Goal: Information Seeking & Learning: Learn about a topic

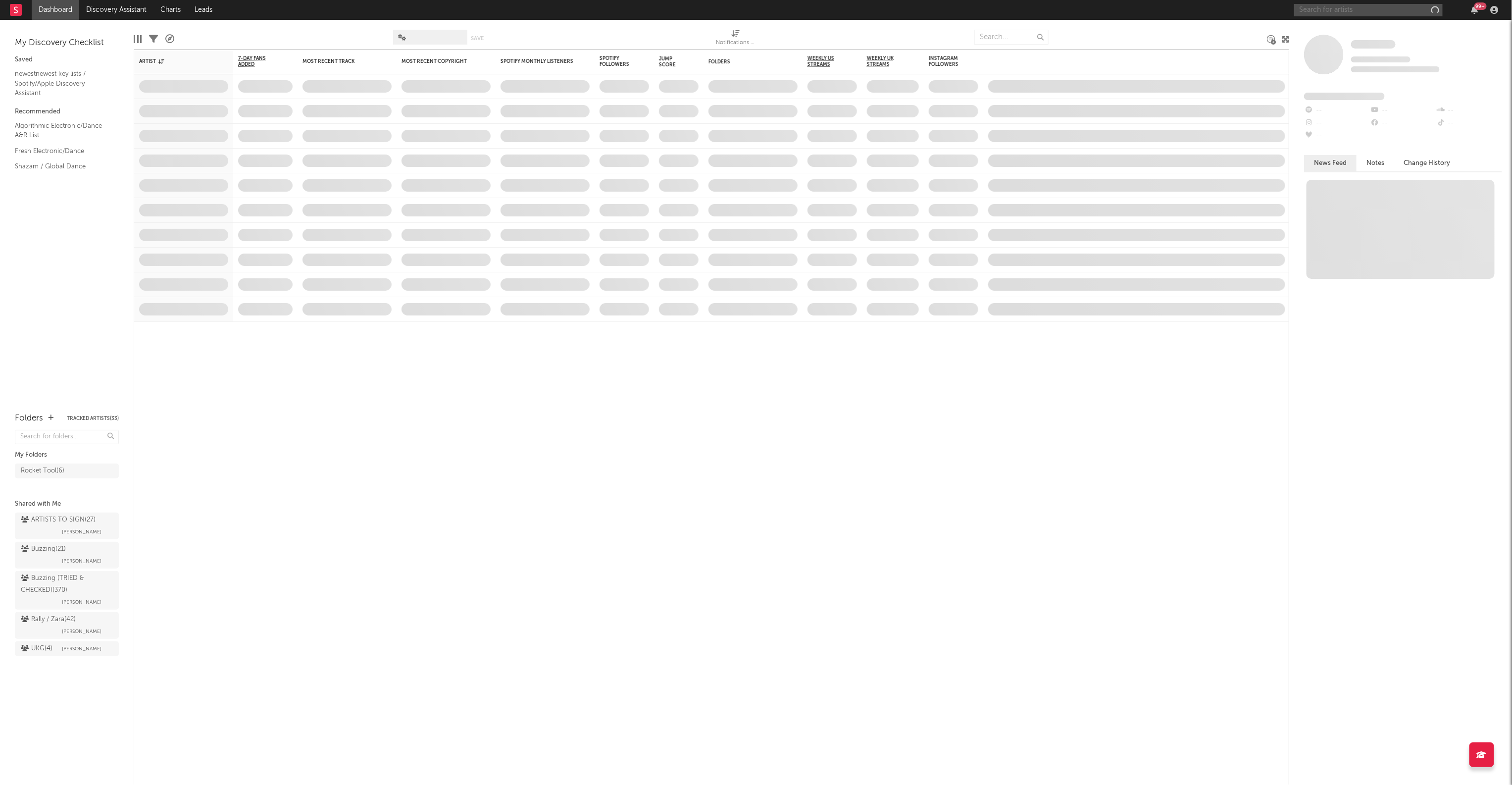
click at [1330, 10] on input "text" at bounding box center [1368, 10] width 149 height 13
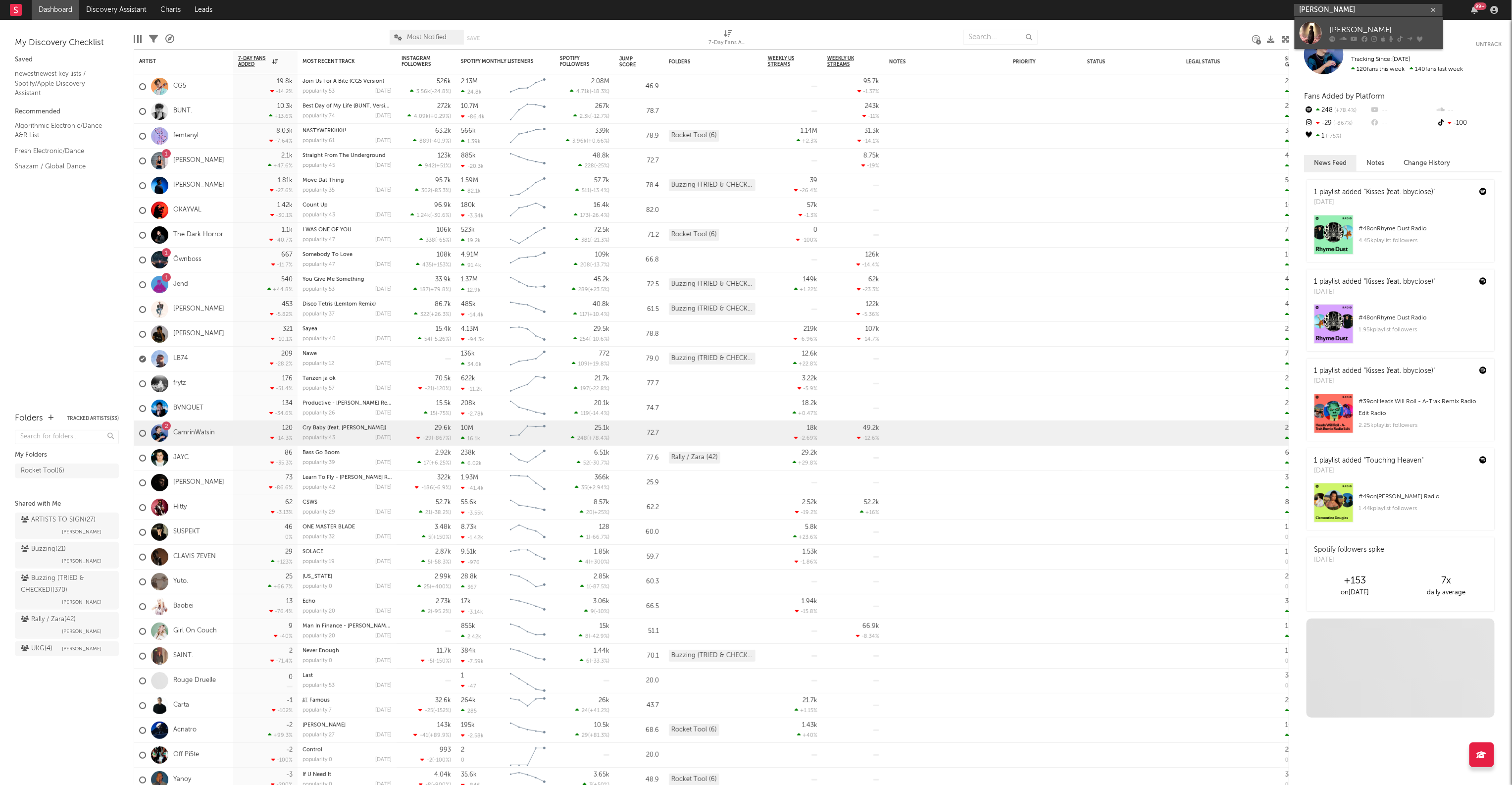
type input "[PERSON_NAME]"
click at [1348, 23] on link "[PERSON_NAME]" at bounding box center [1369, 33] width 149 height 32
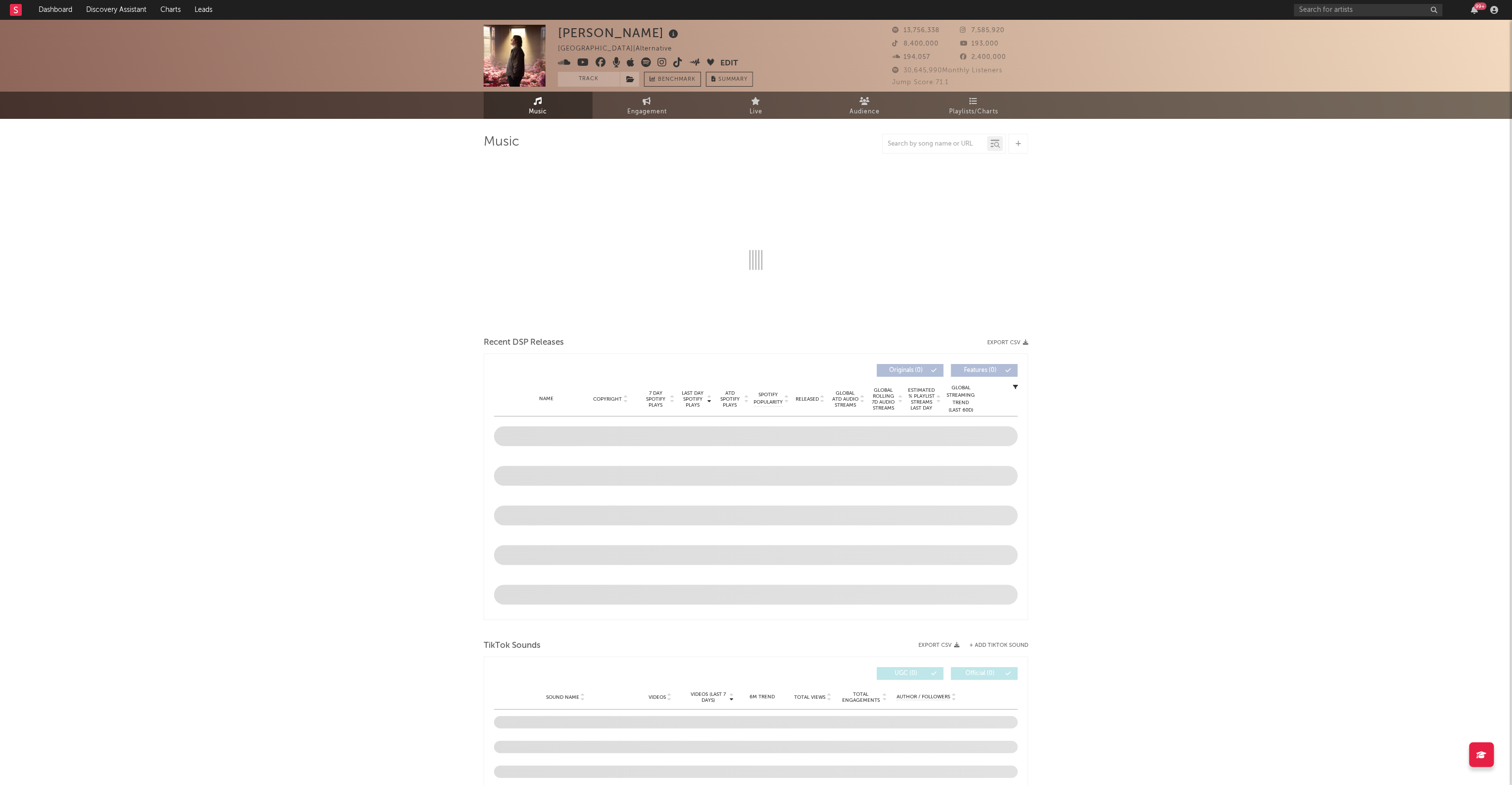
select select "6m"
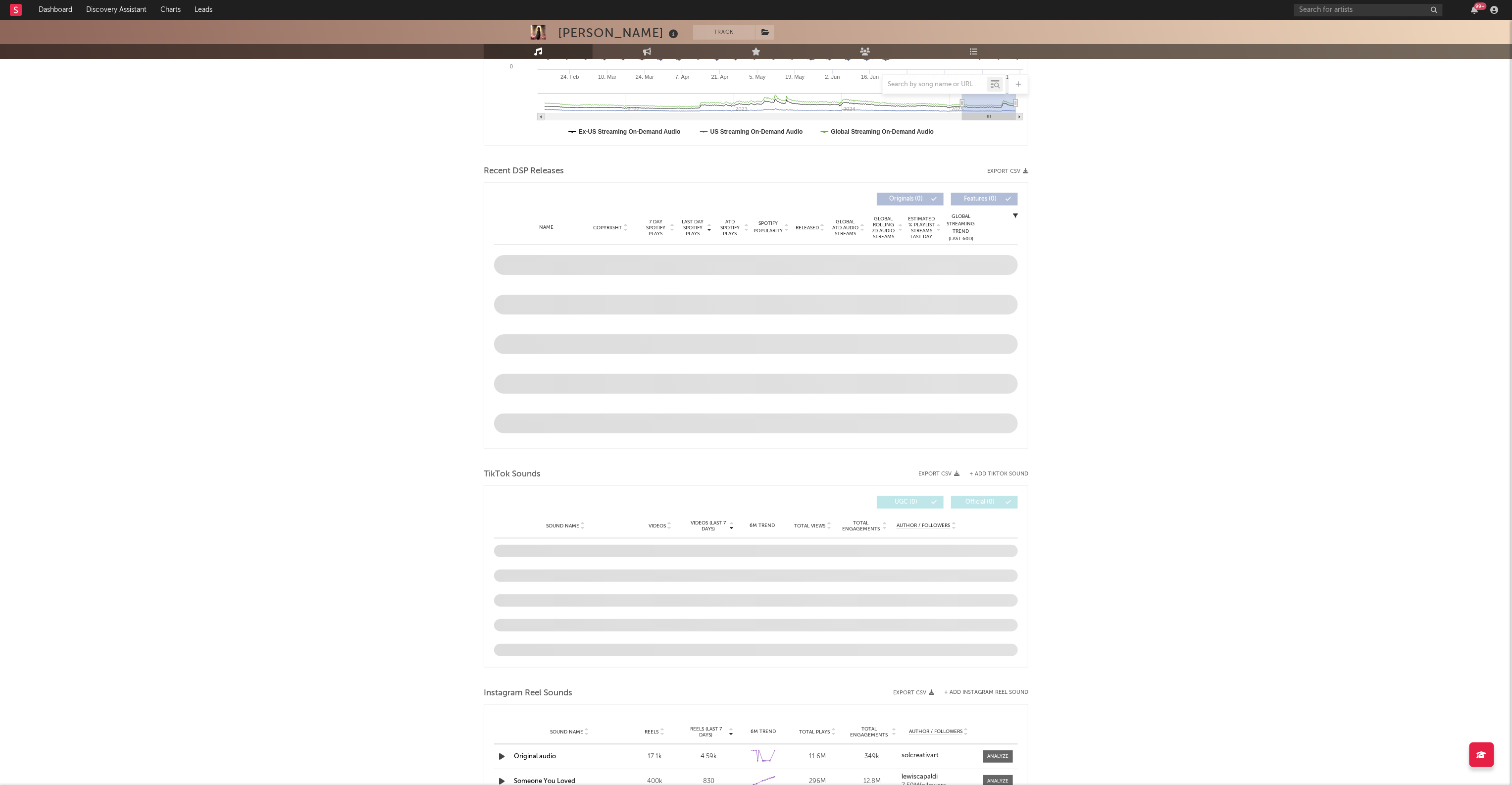
scroll to position [284, 0]
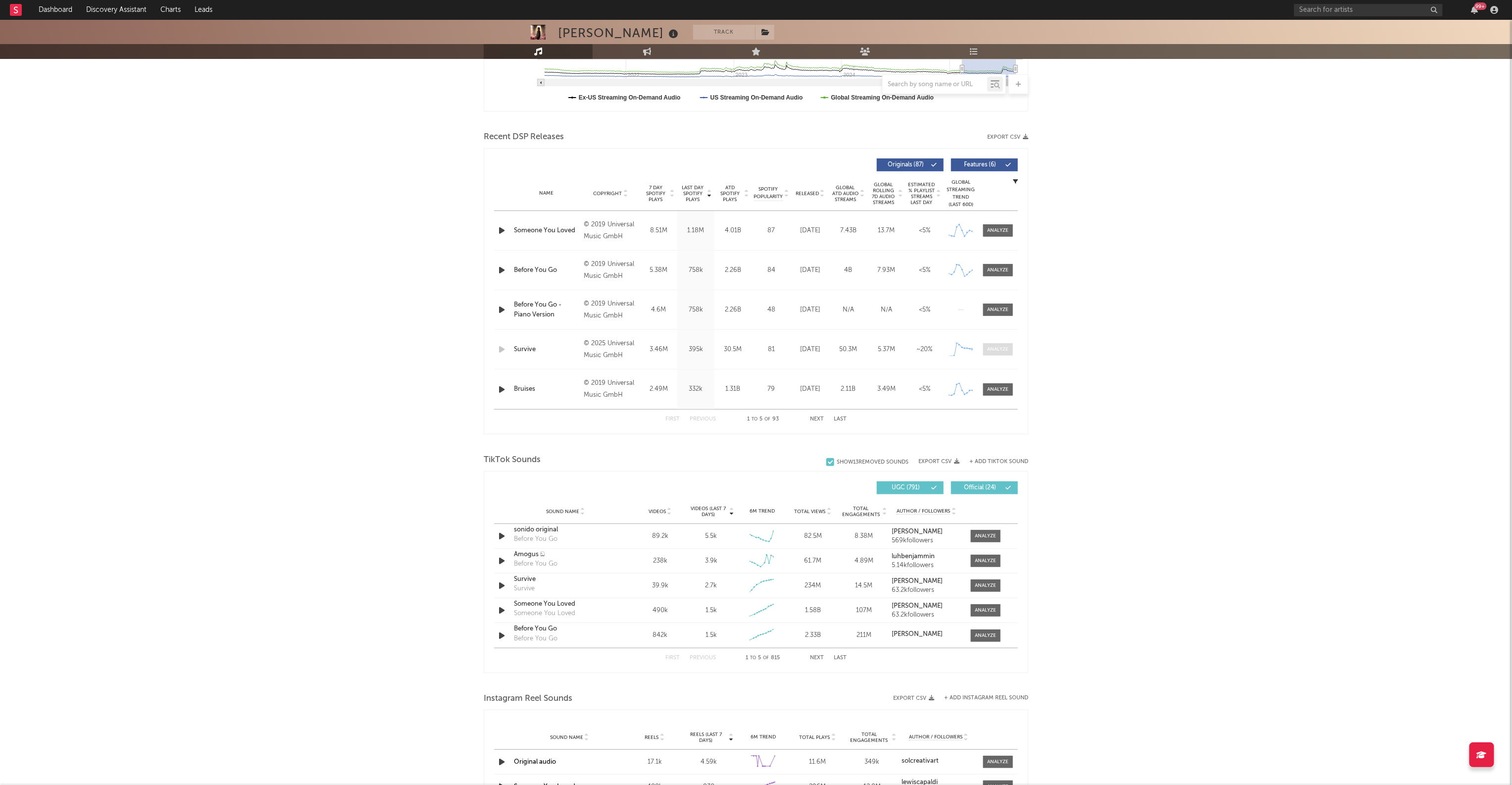
click at [998, 348] on div at bounding box center [998, 349] width 21 height 7
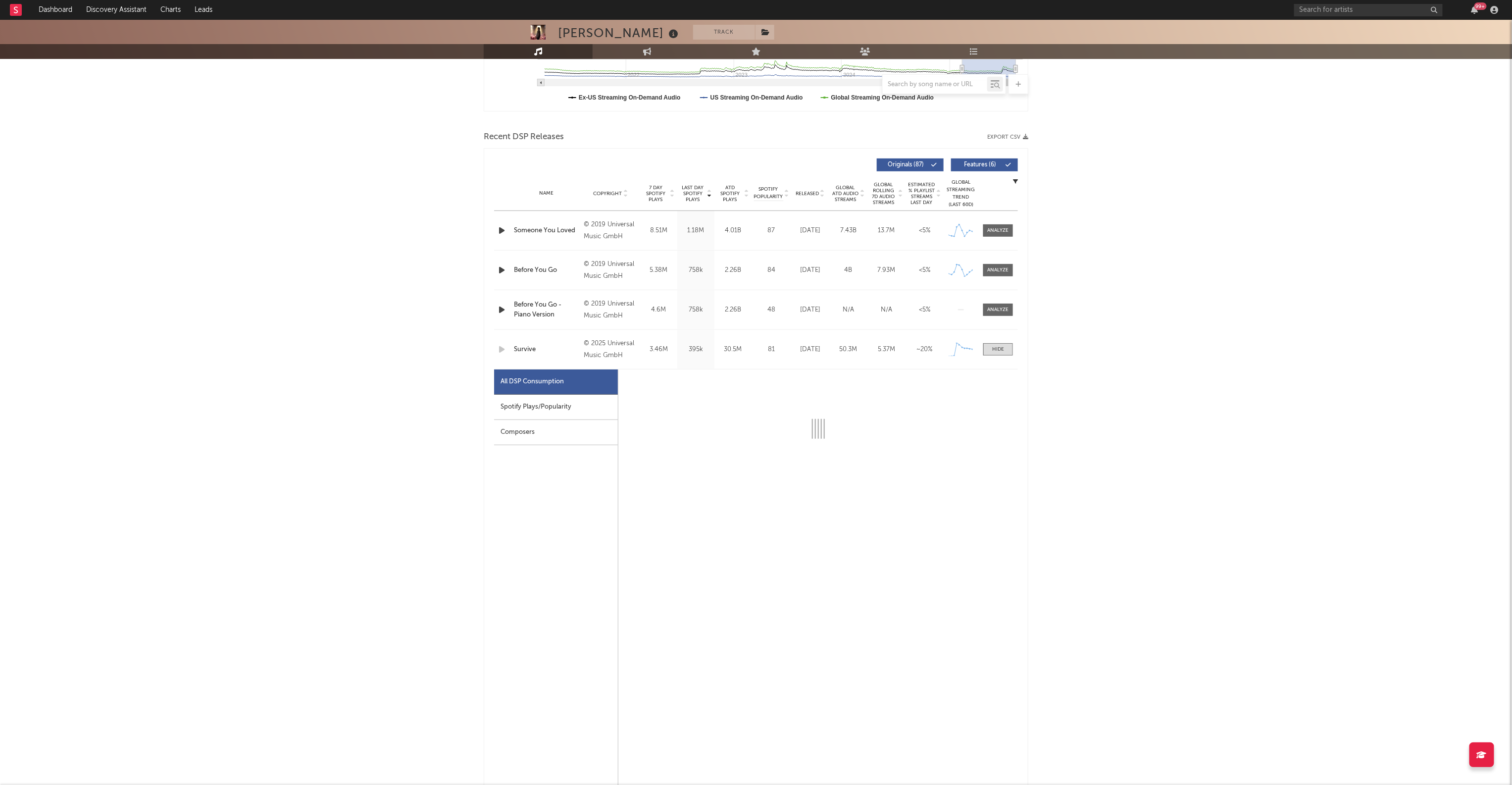
click at [530, 403] on div "Spotify Plays/Popularity" at bounding box center [556, 407] width 124 height 25
select select "1w"
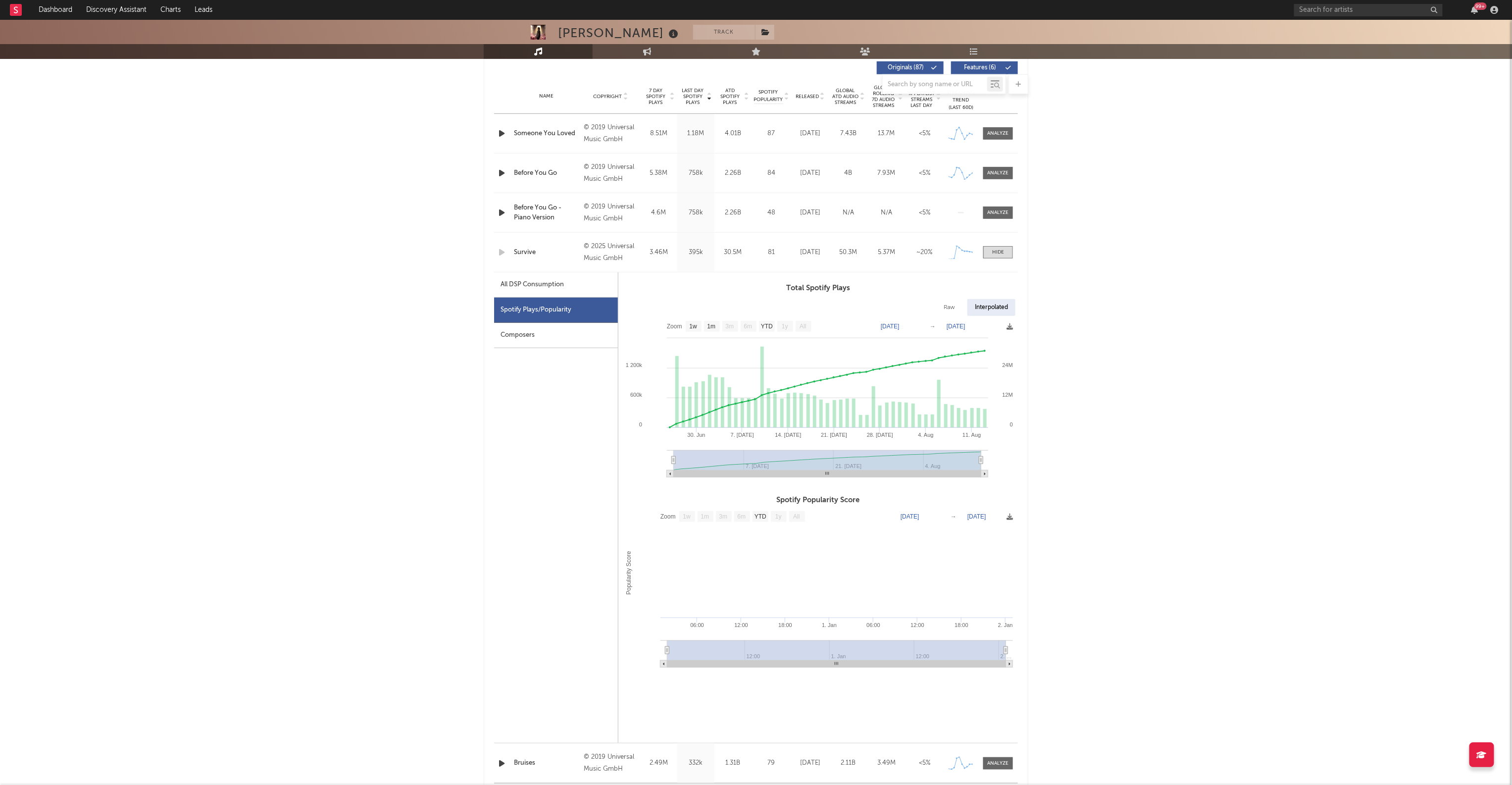
scroll to position [0, 0]
